Goal: Find specific page/section: Find specific page/section

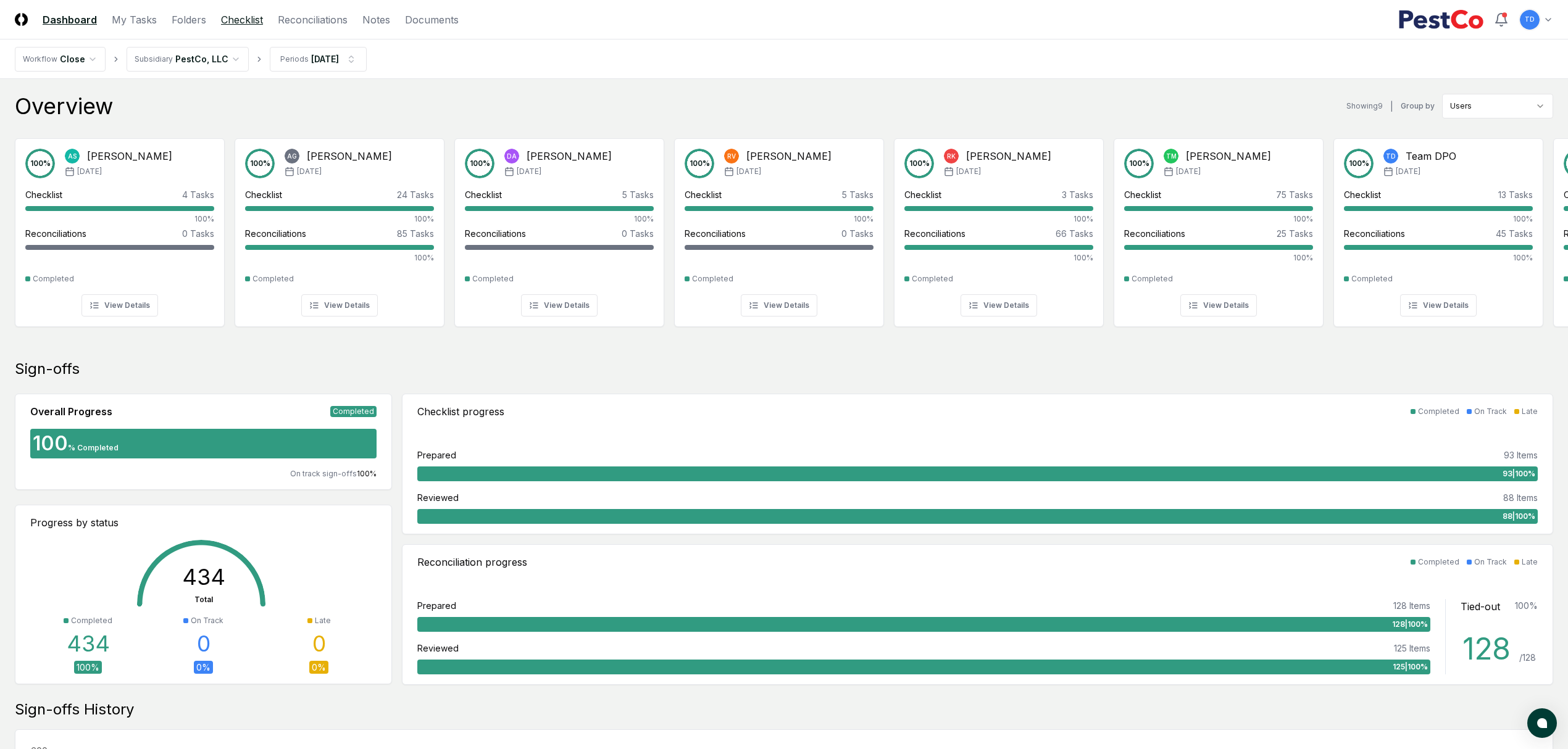
click at [250, 16] on link "Checklist" at bounding box center [242, 19] width 42 height 14
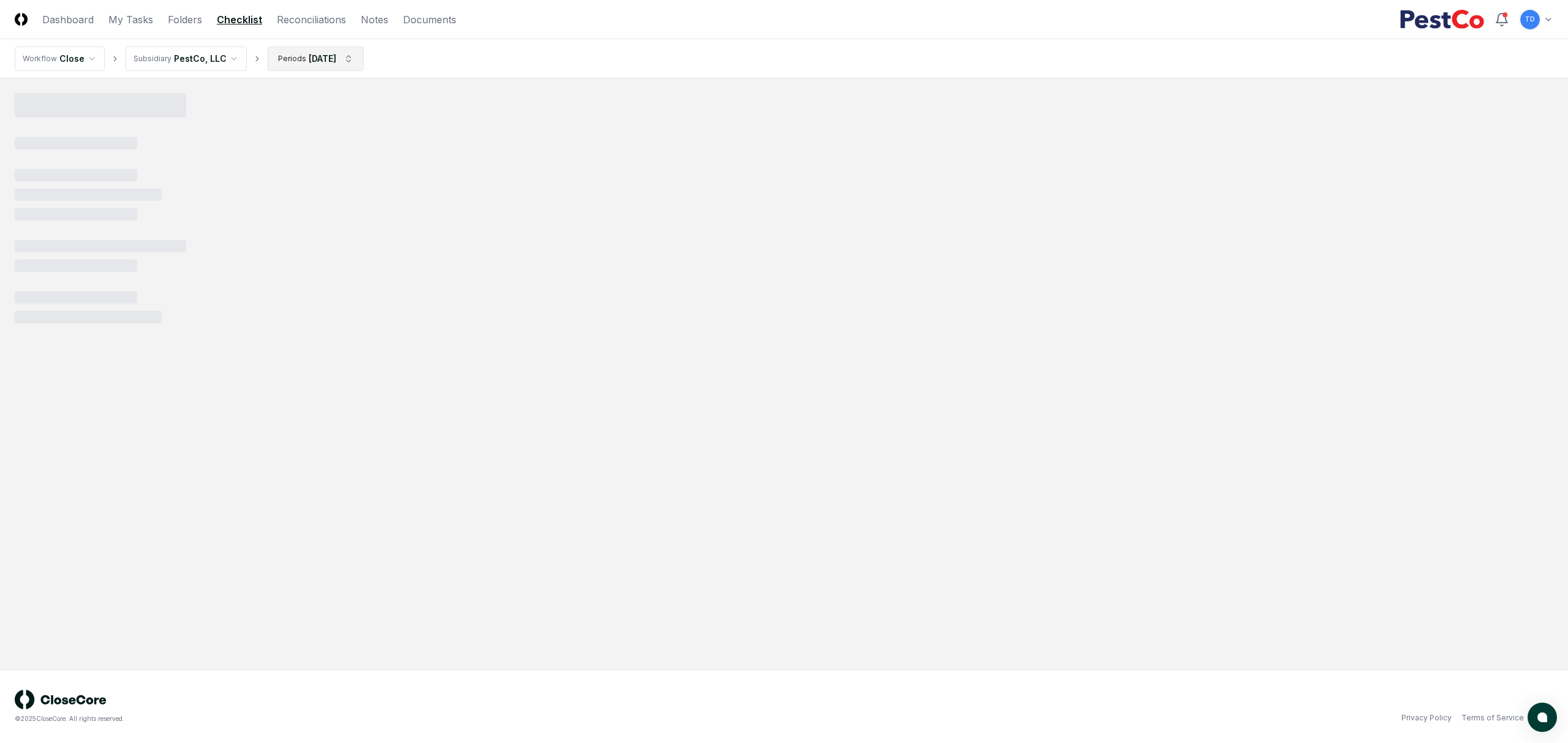
click at [316, 61] on html "CloseCore Dashboard My Tasks Folders Checklist Reconciliations Notes Documents …" at bounding box center [784, 371] width 1568 height 743
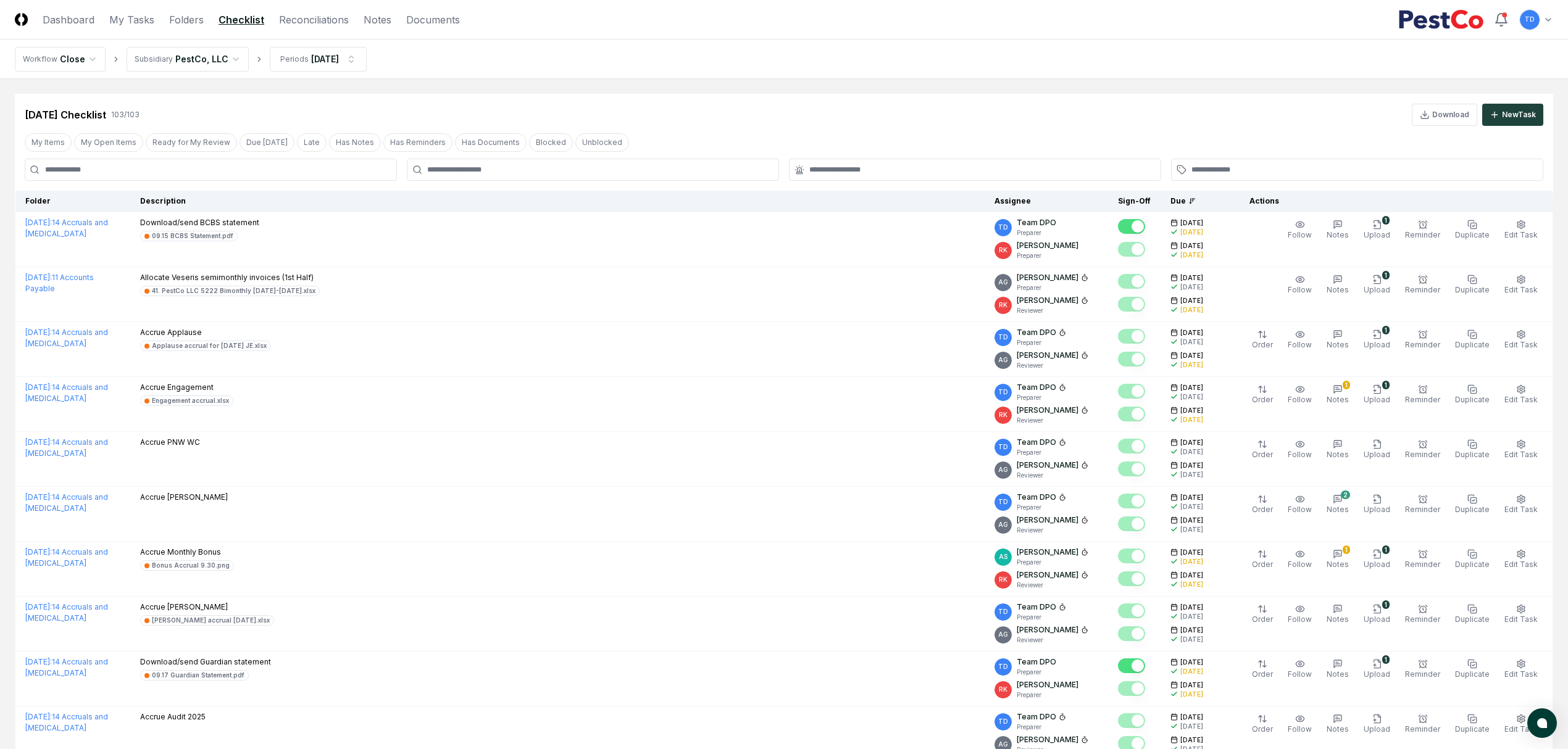
click at [268, 171] on input at bounding box center [211, 169] width 372 height 22
type input "*"
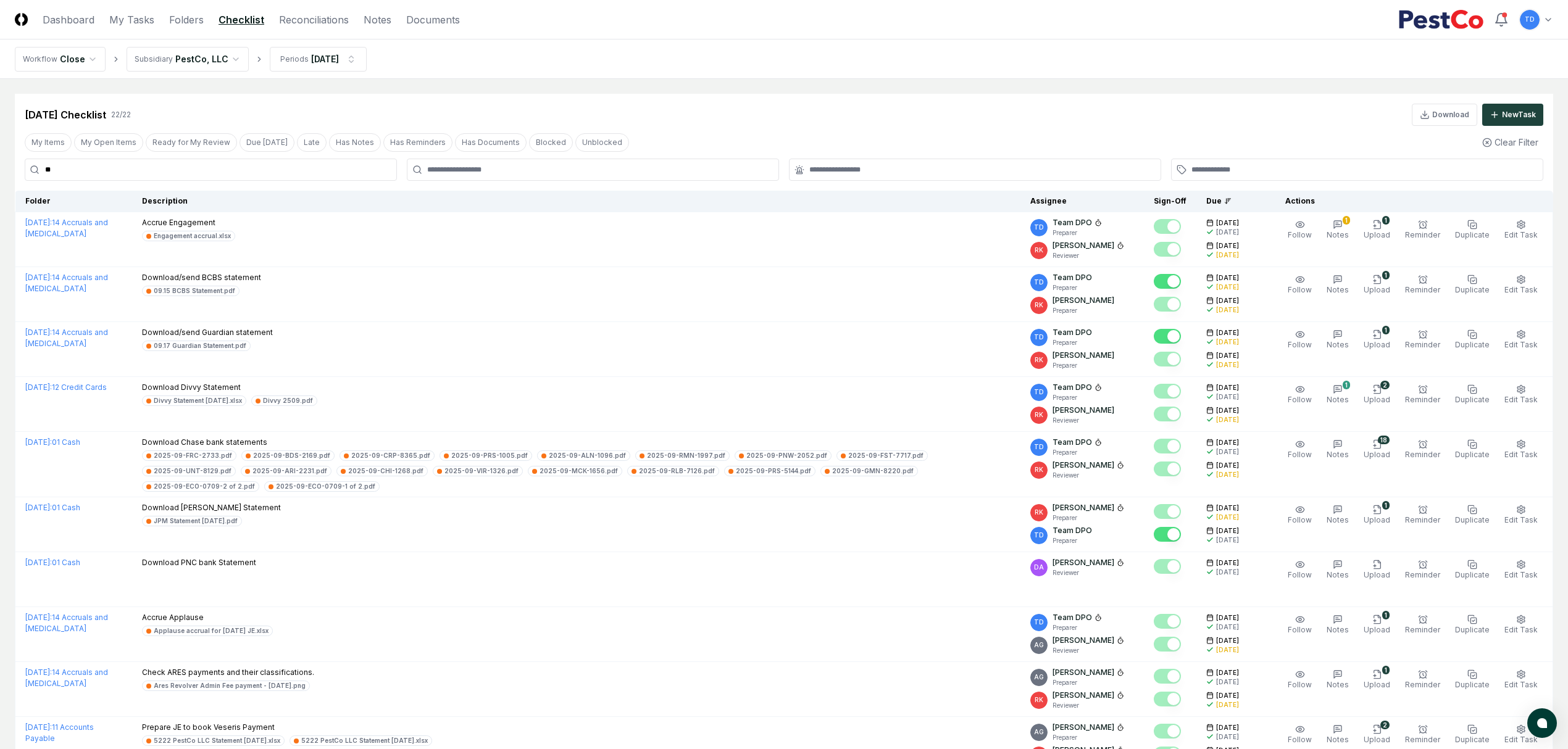
type input "*"
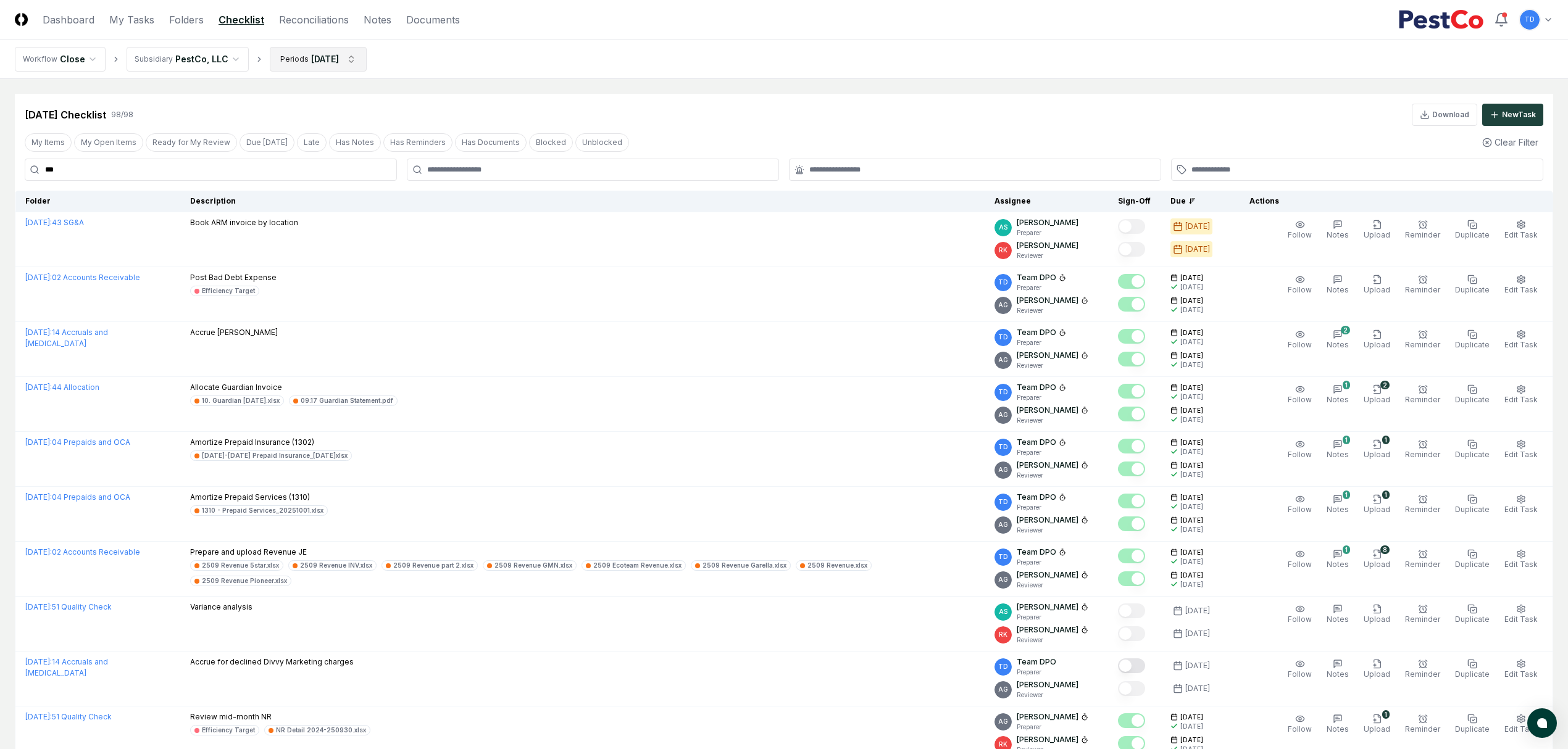
type input "***"
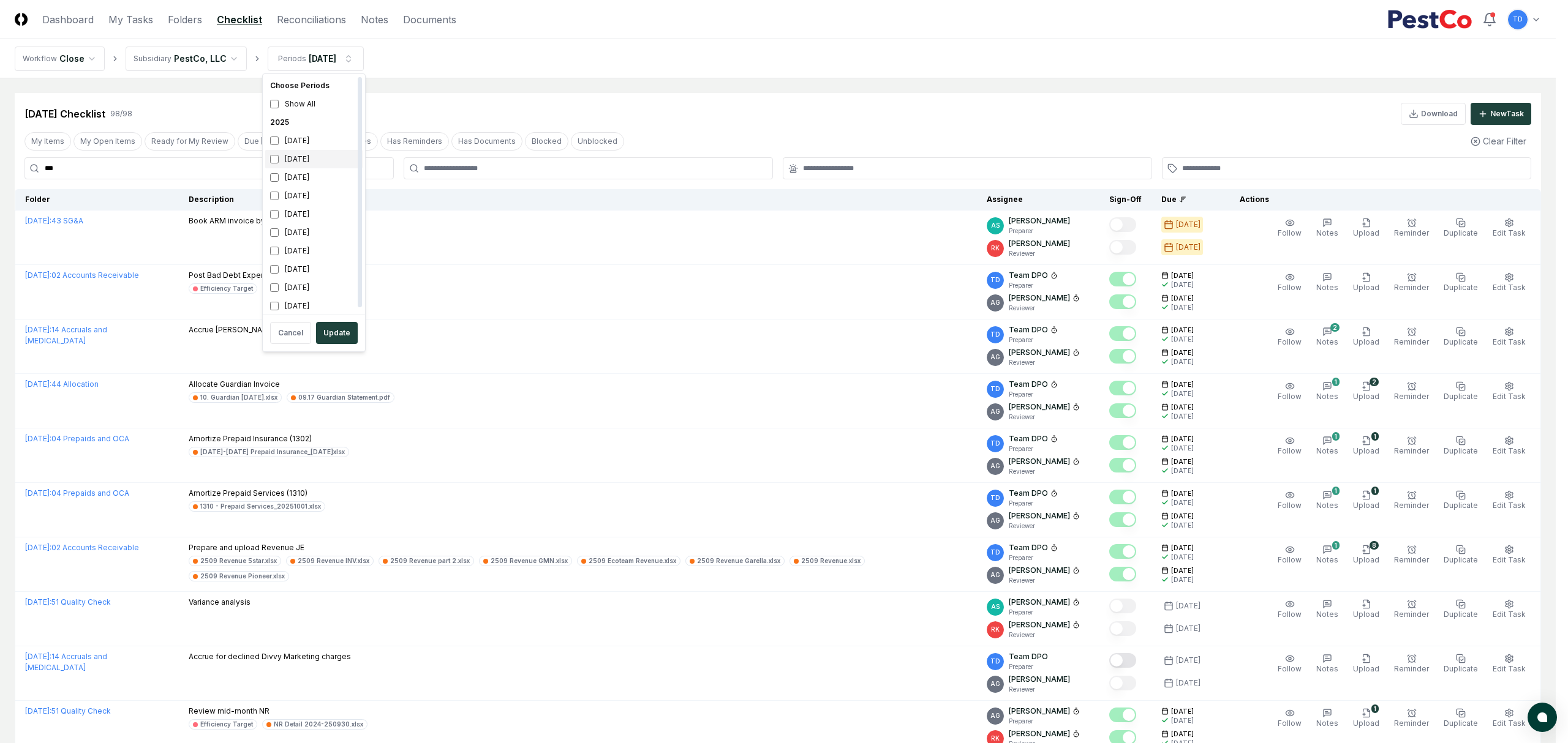
click at [304, 163] on div "[DATE]" at bounding box center [315, 159] width 98 height 18
click at [297, 176] on div "[DATE]" at bounding box center [315, 177] width 98 height 18
click at [343, 334] on button "Update" at bounding box center [337, 333] width 41 height 22
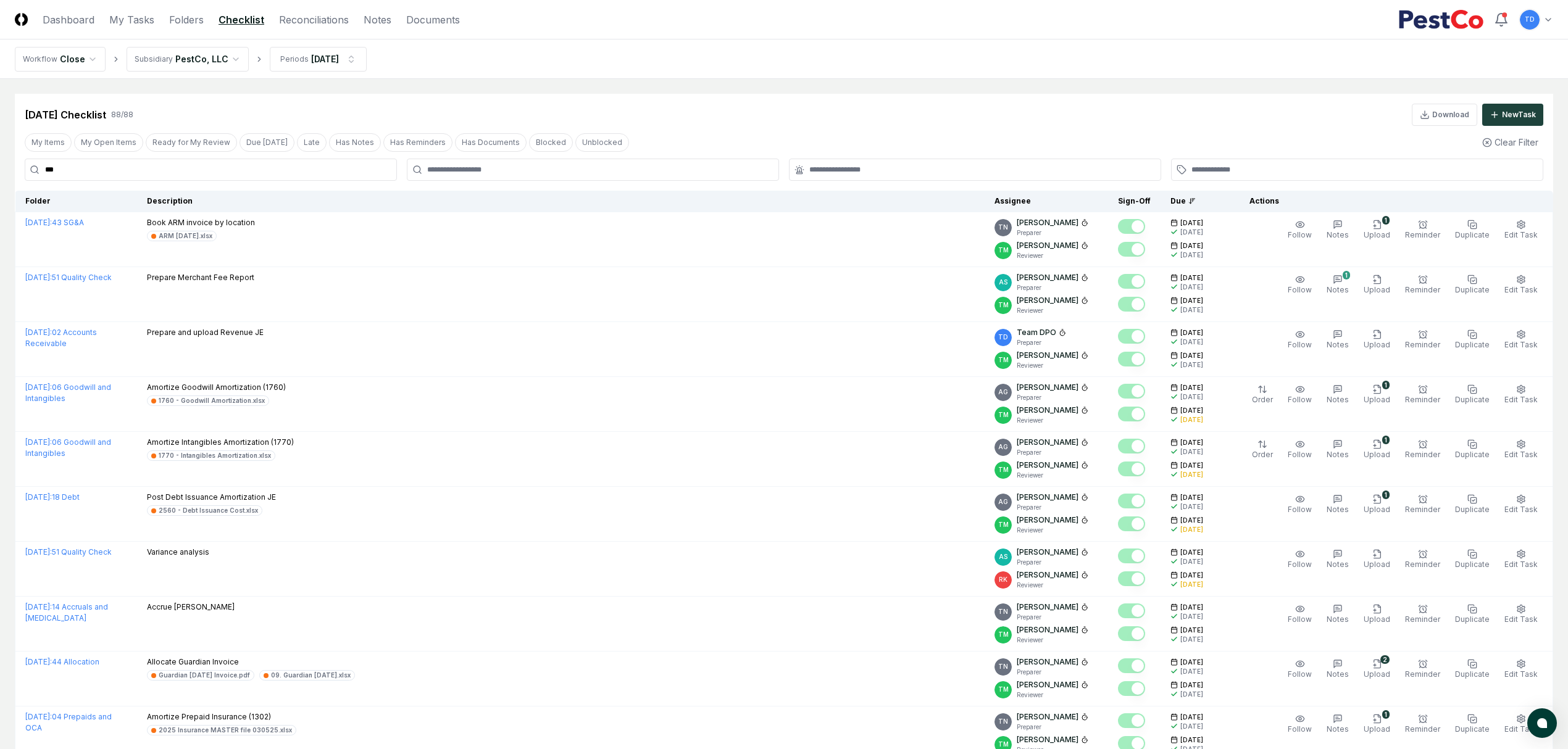
click at [179, 174] on input "***" at bounding box center [211, 169] width 372 height 22
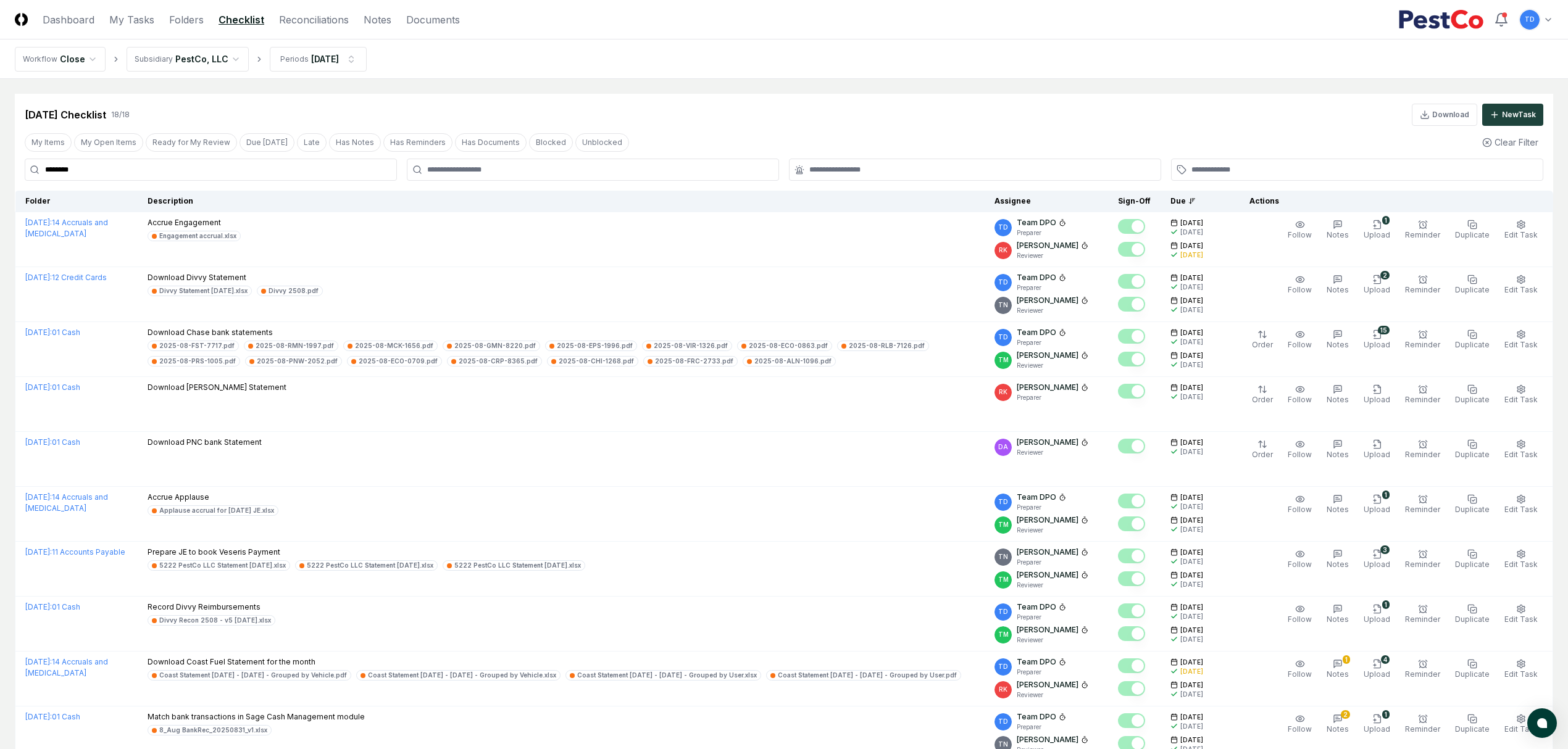
type input "********"
click at [427, 25] on link "Documents" at bounding box center [433, 19] width 54 height 14
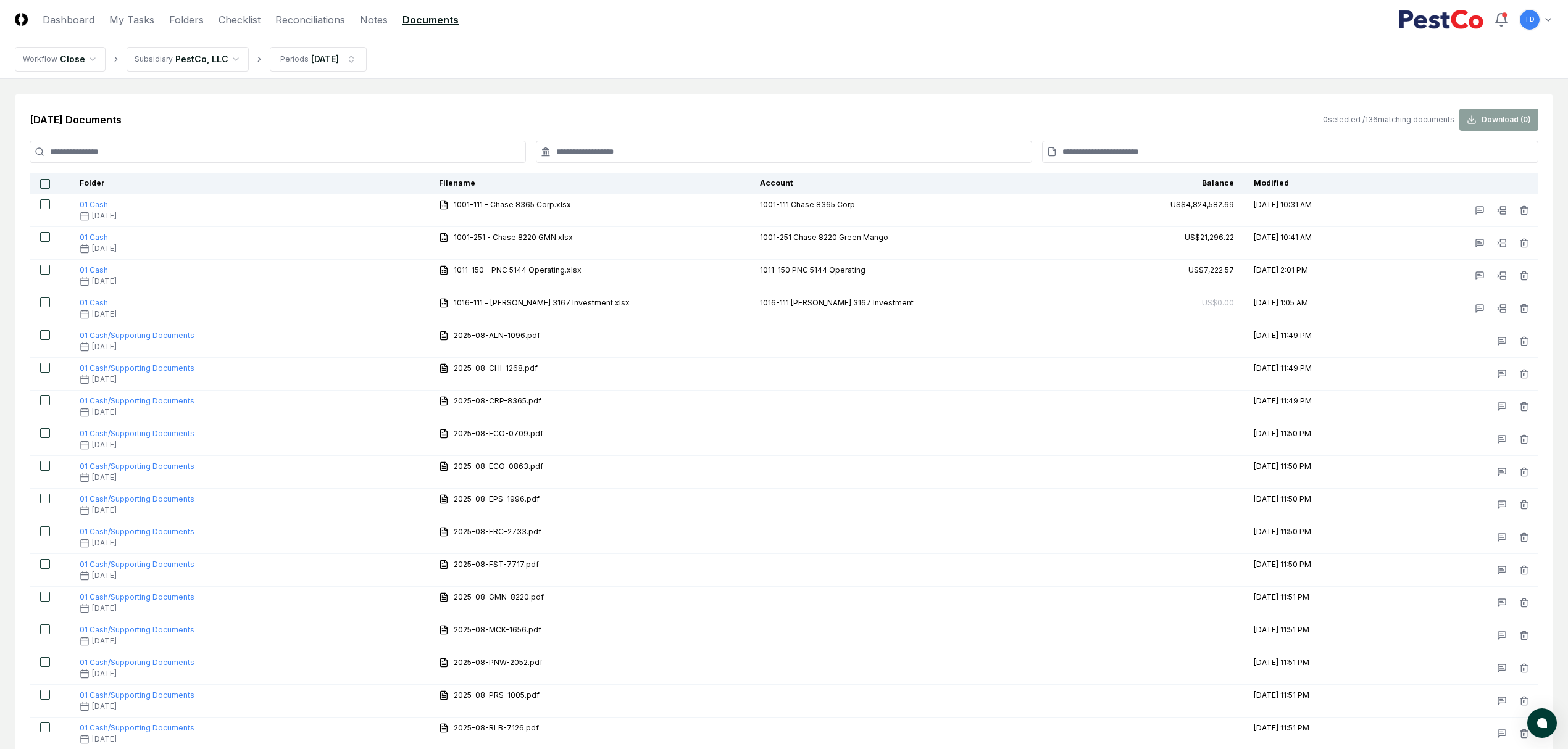
click at [208, 160] on input at bounding box center [278, 152] width 497 height 22
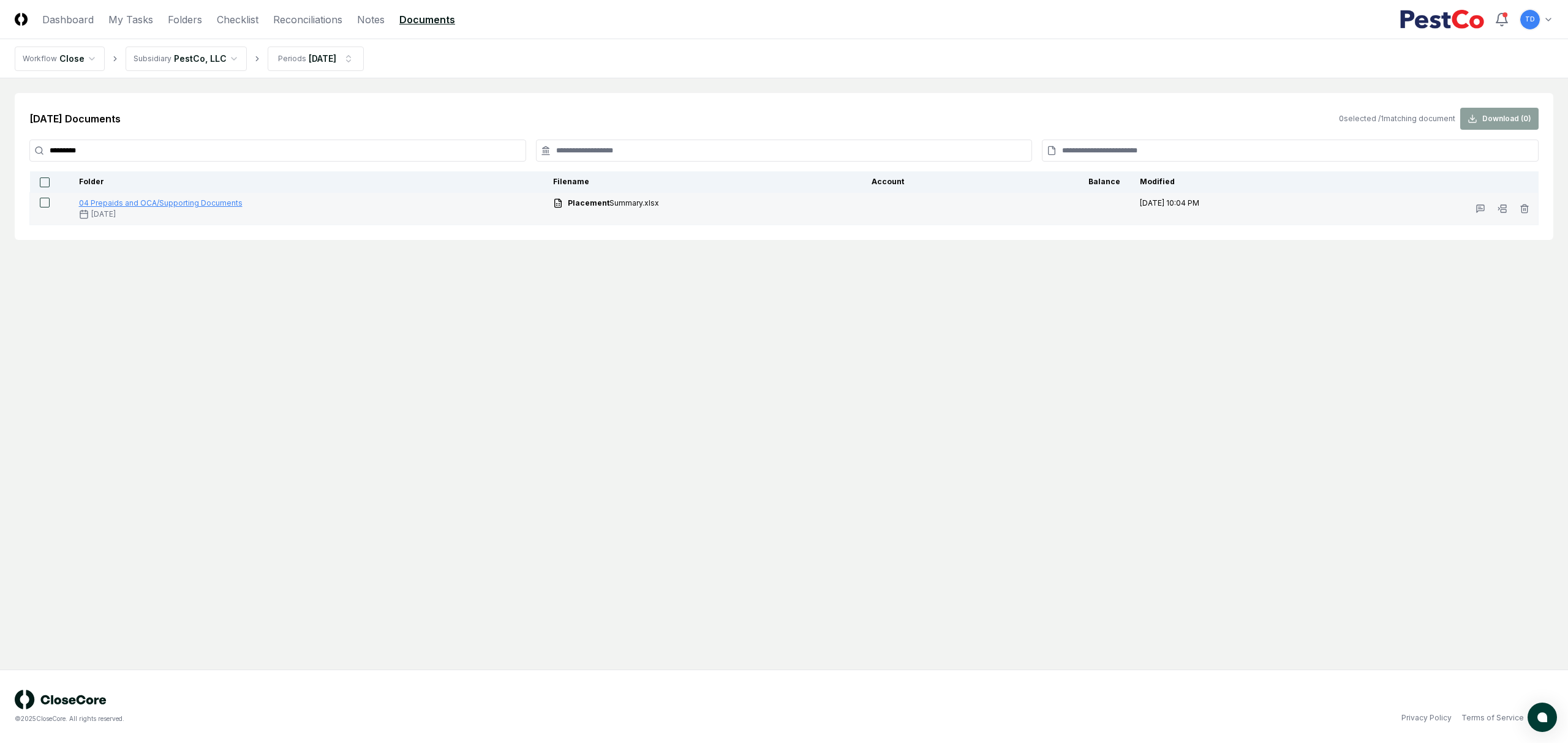
type input "*********"
click at [195, 201] on span "04 Prepaids and OCA/Supporting Documents" at bounding box center [160, 203] width 164 height 10
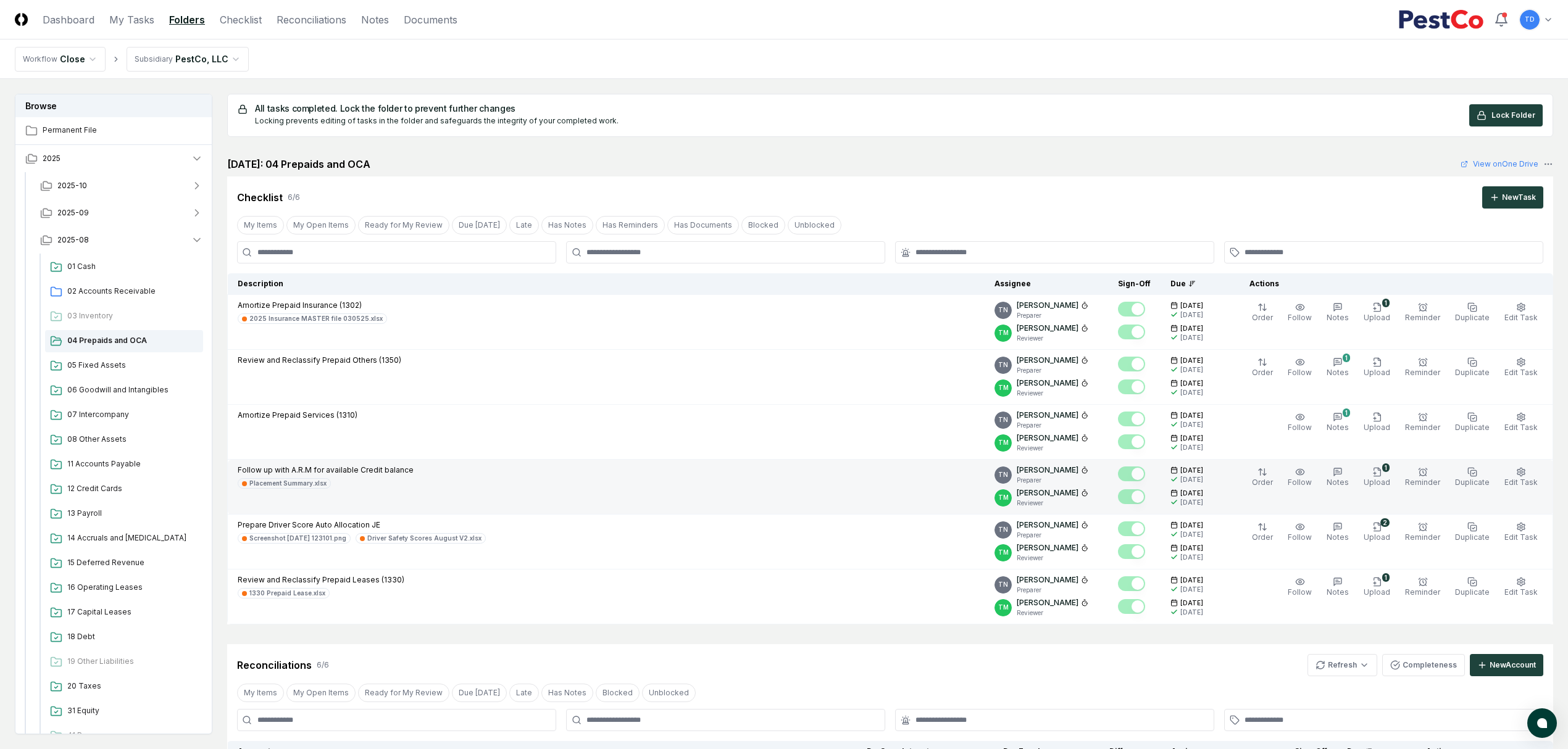
click at [341, 472] on p "Follow up with A.R.M for available Credit balance" at bounding box center [326, 470] width 176 height 11
click at [411, 484] on div "Follow up with A.R.M for available Credit balance Placement Summary.xlsx" at bounding box center [606, 476] width 737 height 24
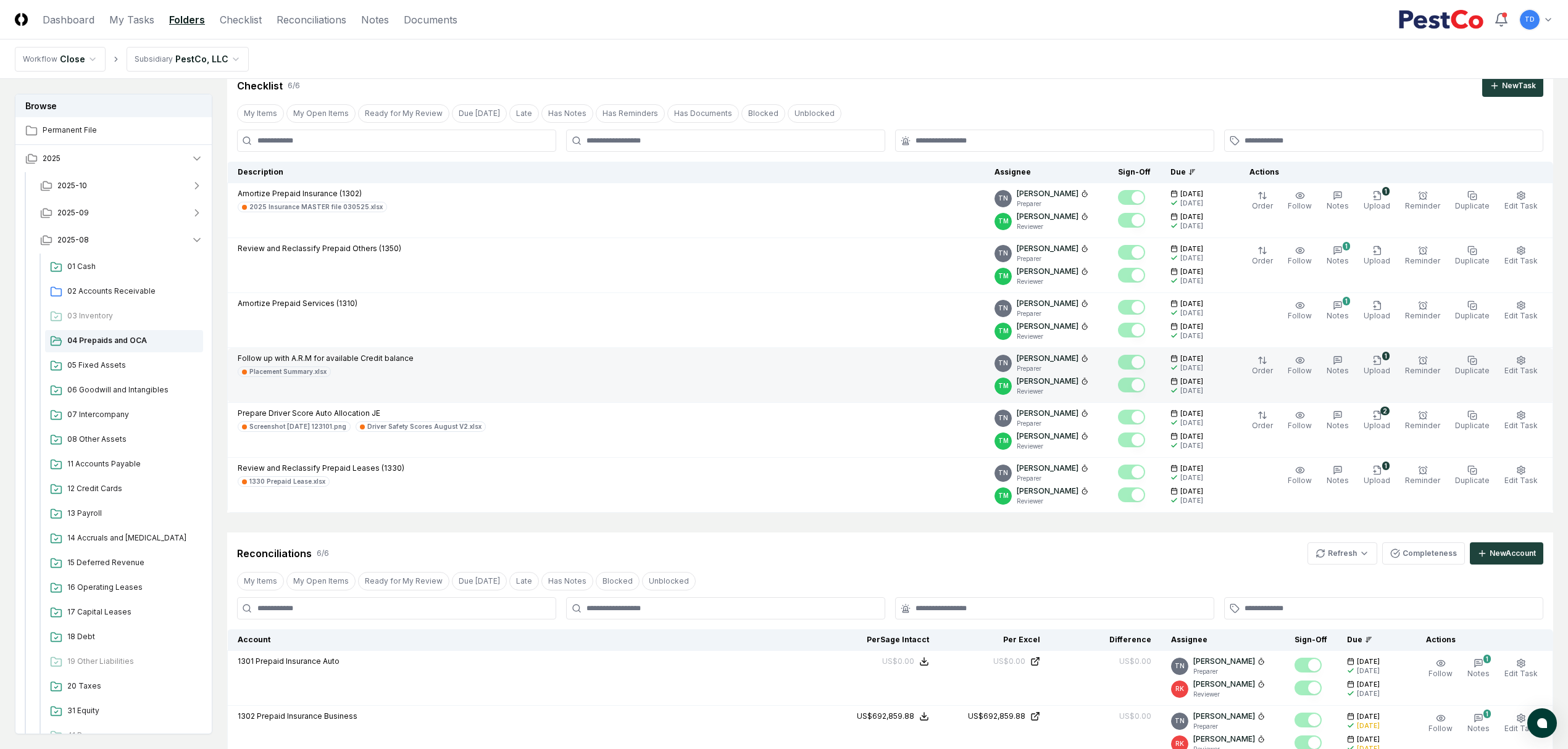
scroll to position [82, 0]
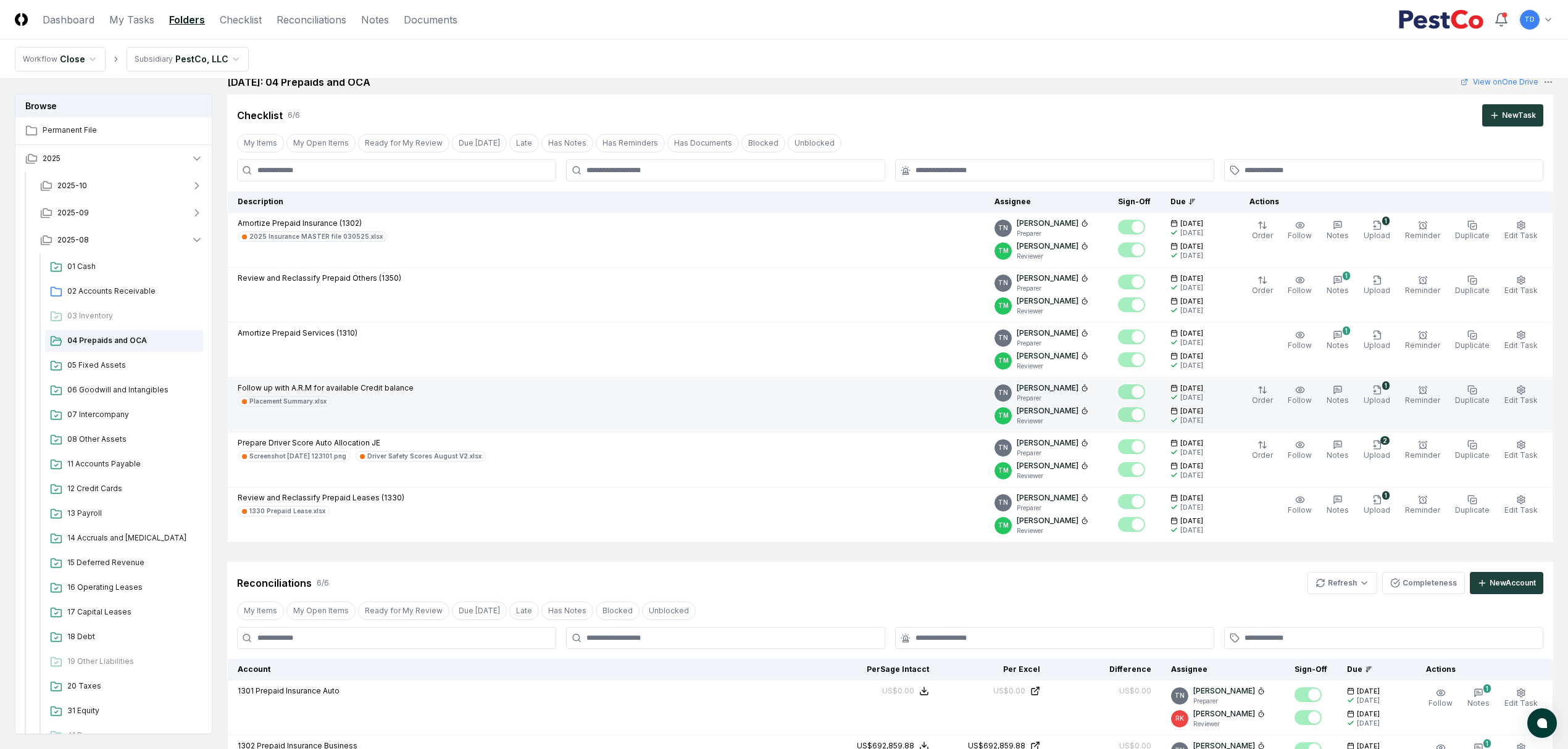
click at [360, 384] on p "Follow up with A.R.M for available Credit balance" at bounding box center [326, 388] width 176 height 11
click at [360, 395] on div "Follow up with A.R.M for available Credit balance Placement Summary.xlsx" at bounding box center [326, 394] width 176 height 24
click at [359, 400] on div "Placement Summary.xlsx" at bounding box center [326, 401] width 176 height 11
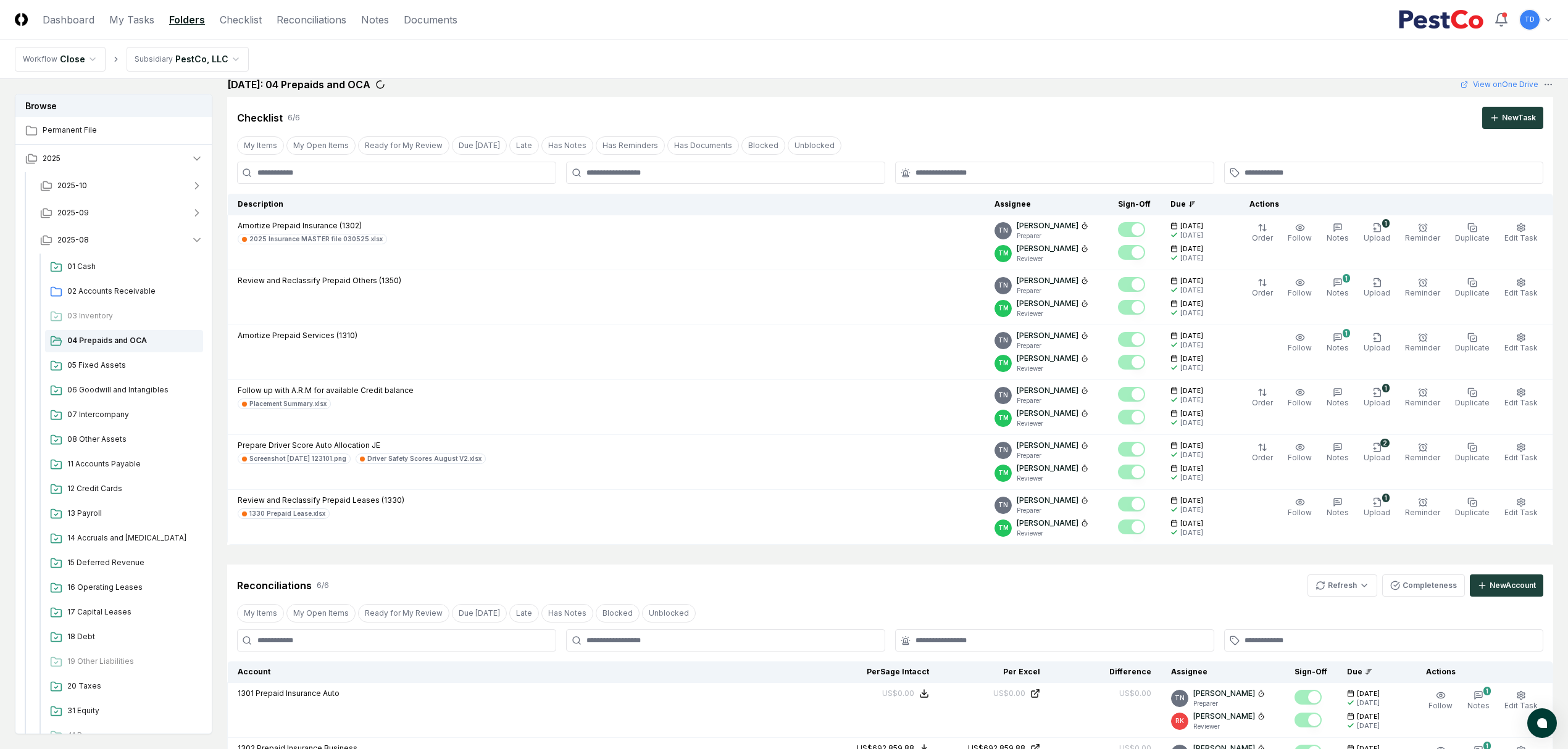
scroll to position [0, 0]
